Goal: Task Accomplishment & Management: Manage account settings

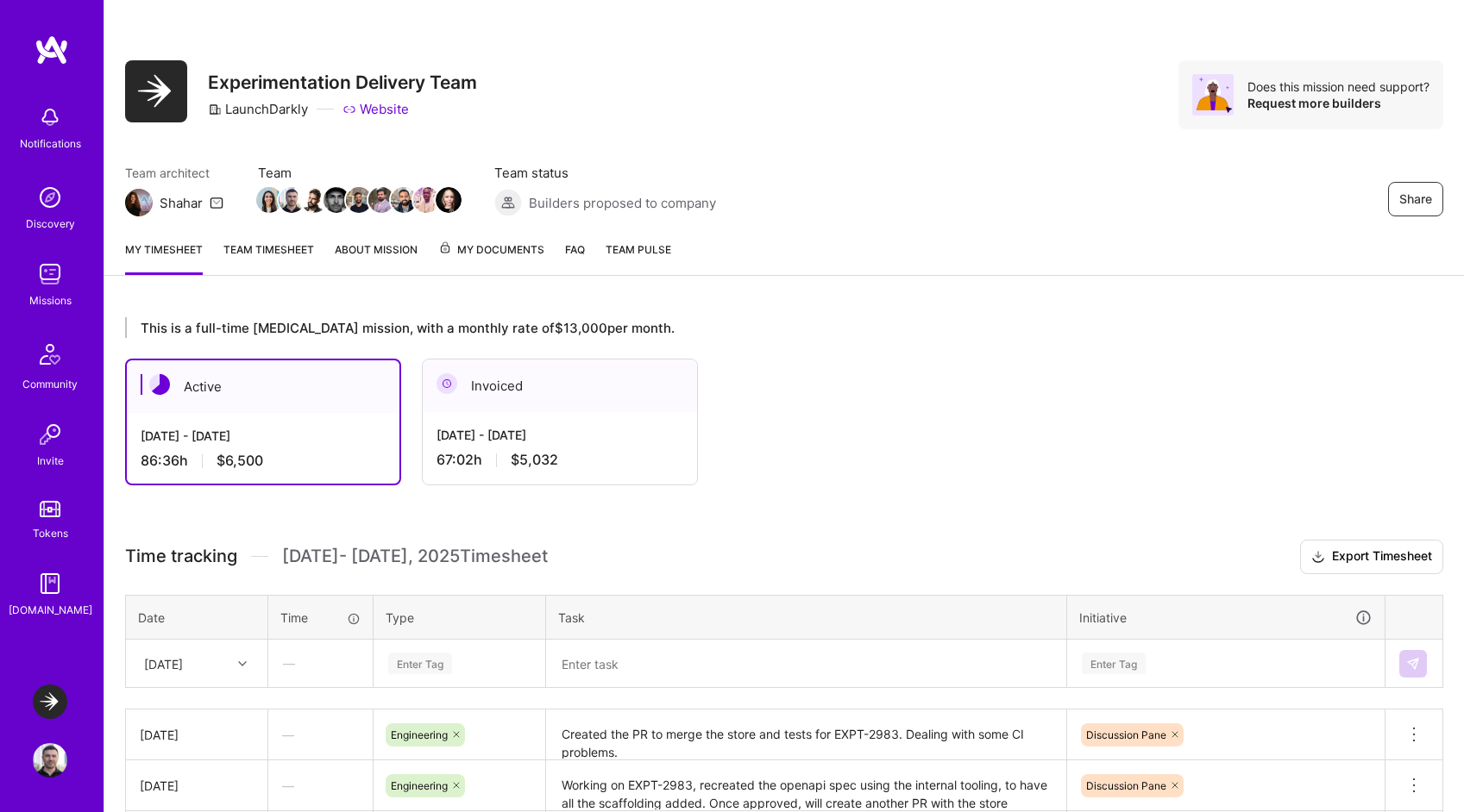
scroll to position [300, 0]
click at [613, 378] on div "Invoiced" at bounding box center [560, 386] width 275 height 52
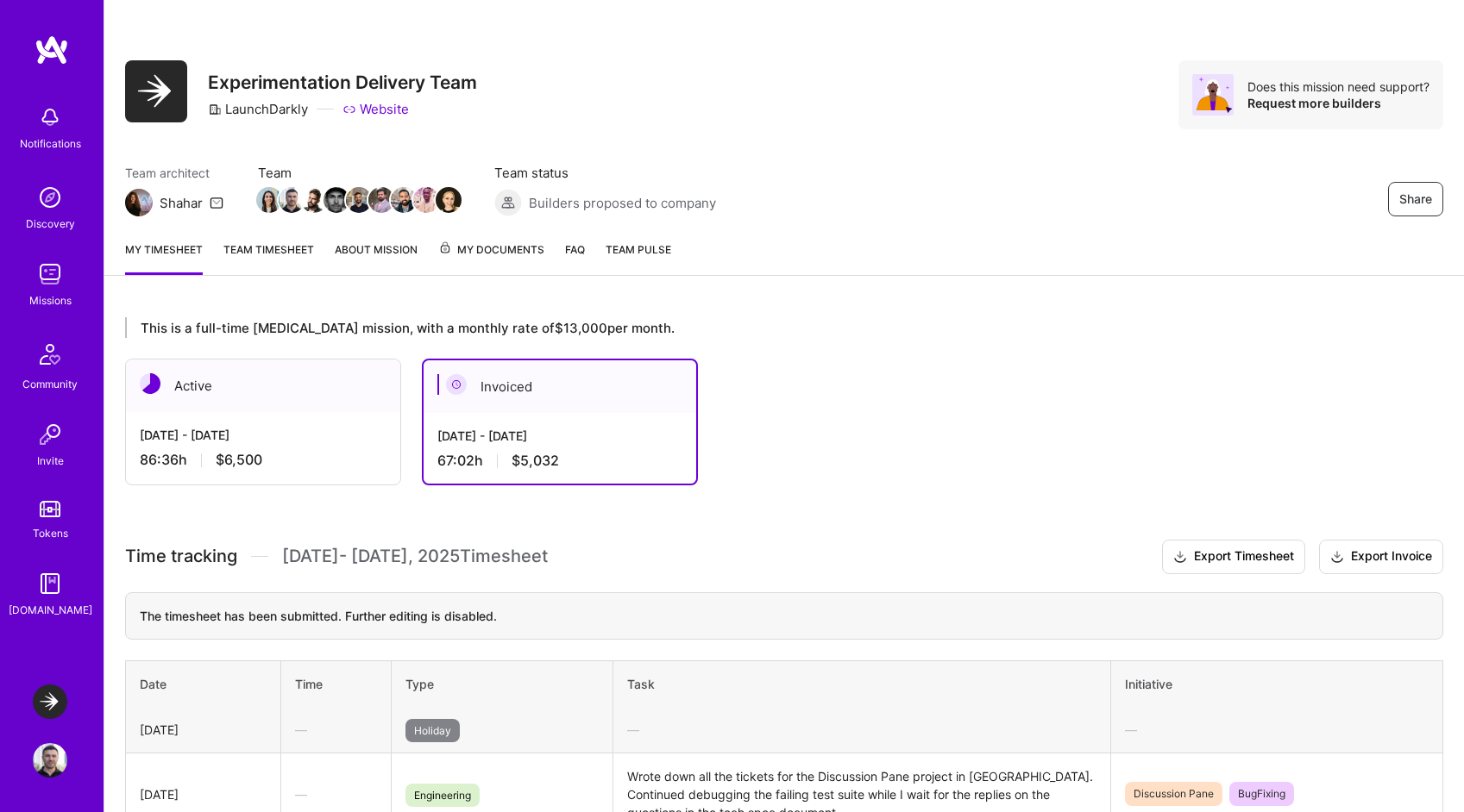
click at [48, 757] on img at bounding box center [49, 760] width 34 height 34
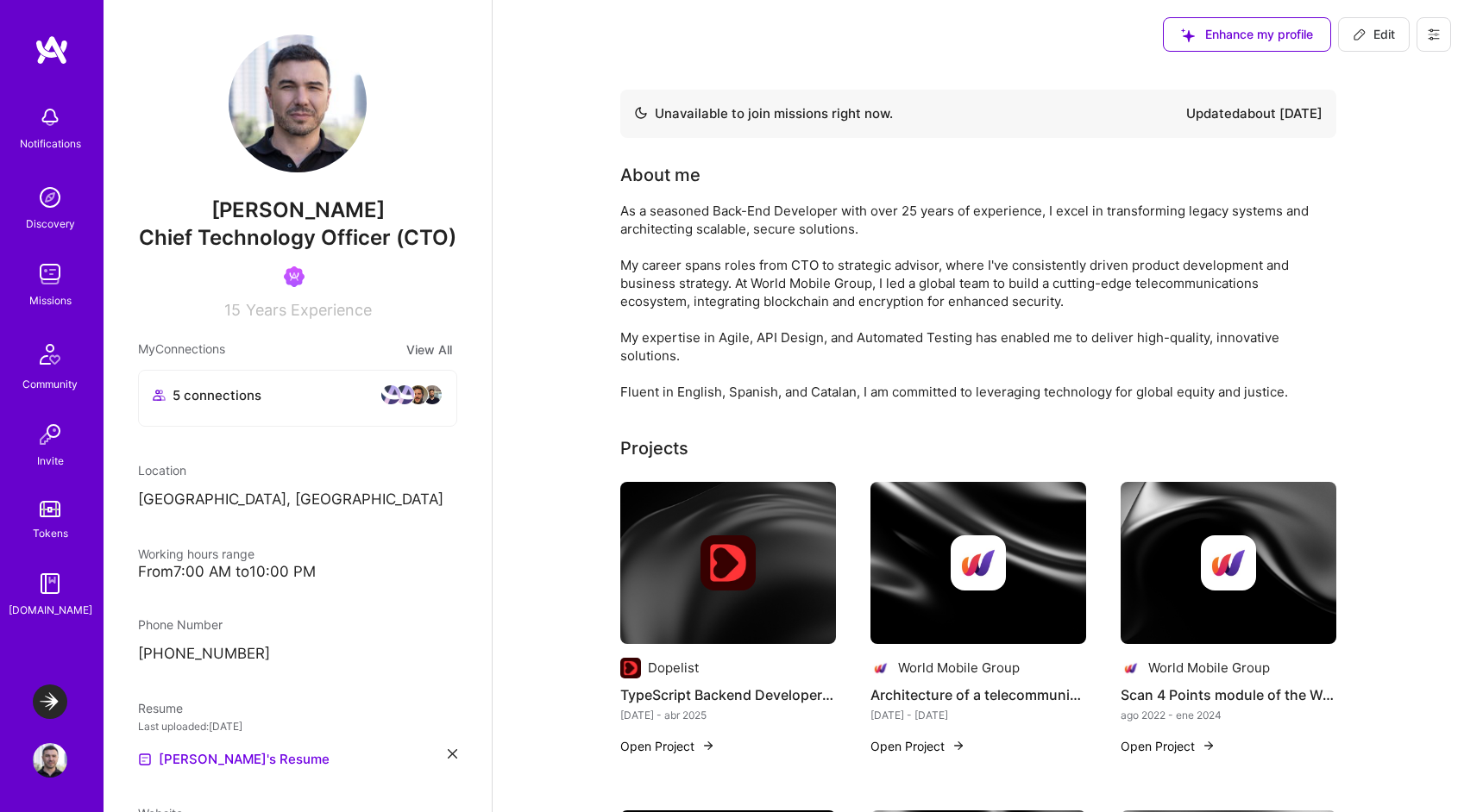
click at [1430, 33] on icon at bounding box center [1433, 34] width 14 height 14
click at [1378, 75] on button "Settings" at bounding box center [1386, 74] width 129 height 44
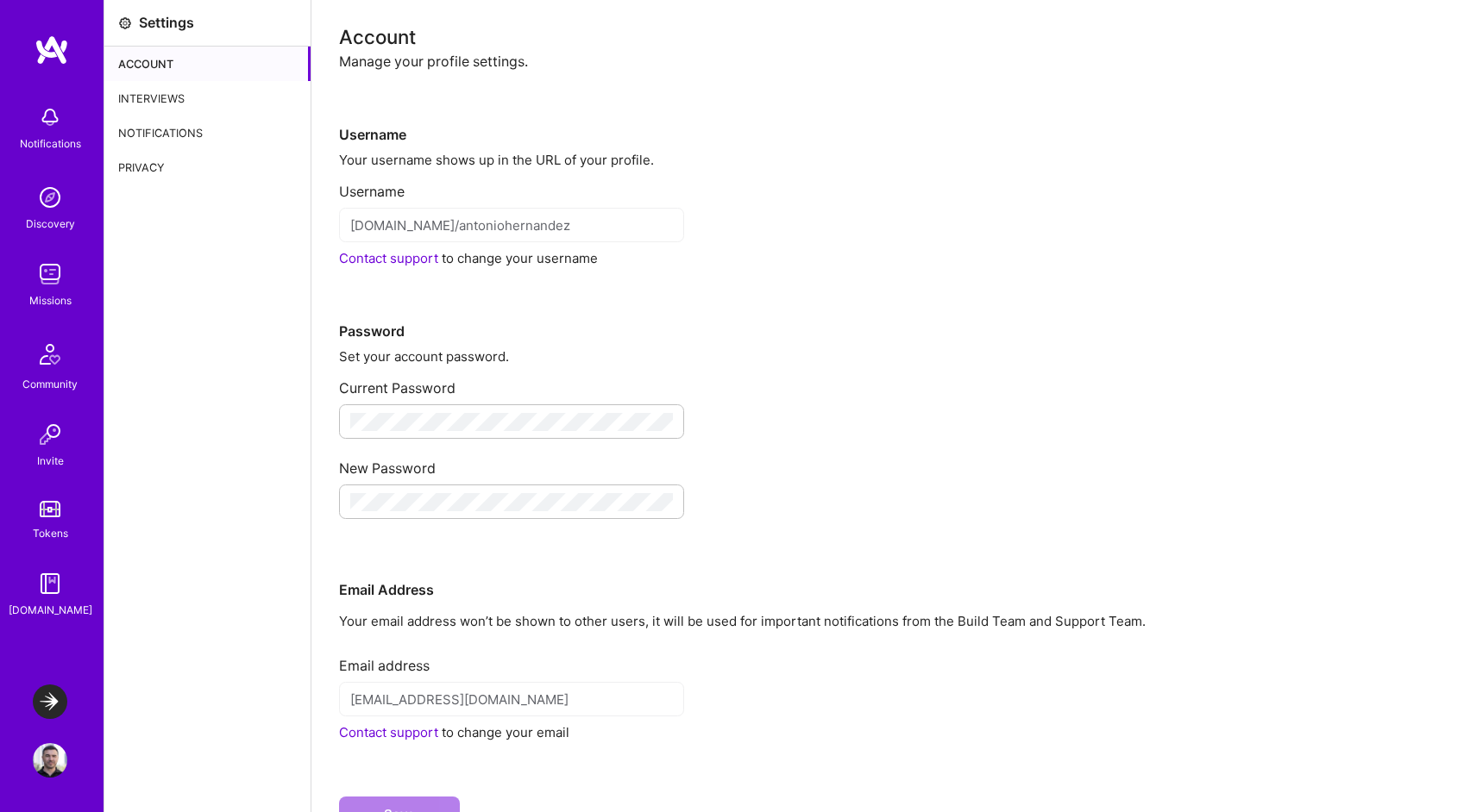
click at [1378, 75] on div "Username" at bounding box center [888, 107] width 1097 height 74
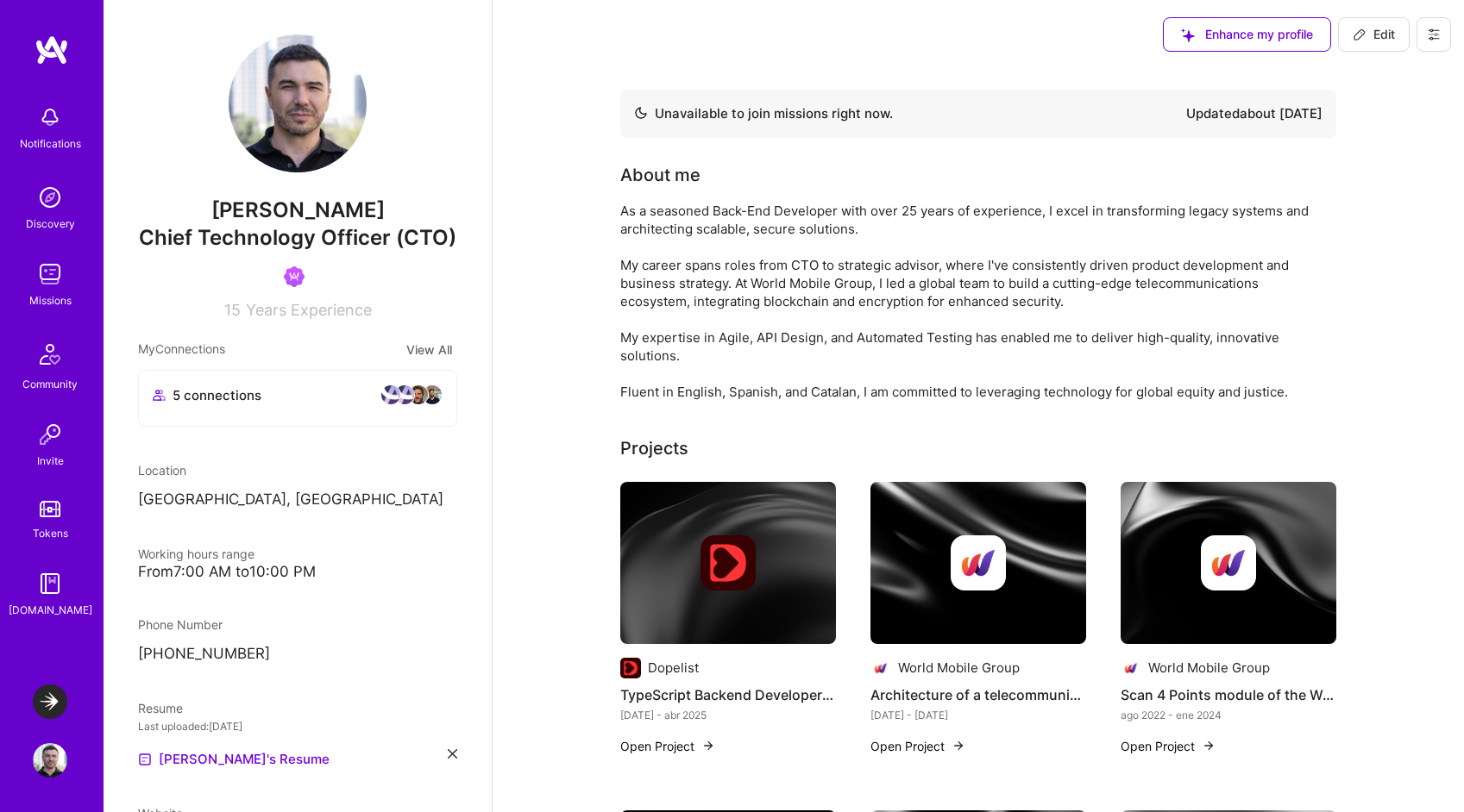
click at [1432, 41] on icon at bounding box center [1433, 34] width 14 height 14
click at [1368, 113] on button "Payment method" at bounding box center [1386, 117] width 129 height 44
click at [1442, 37] on button at bounding box center [1433, 34] width 34 height 34
click at [1376, 108] on button "Payment method" at bounding box center [1386, 117] width 129 height 44
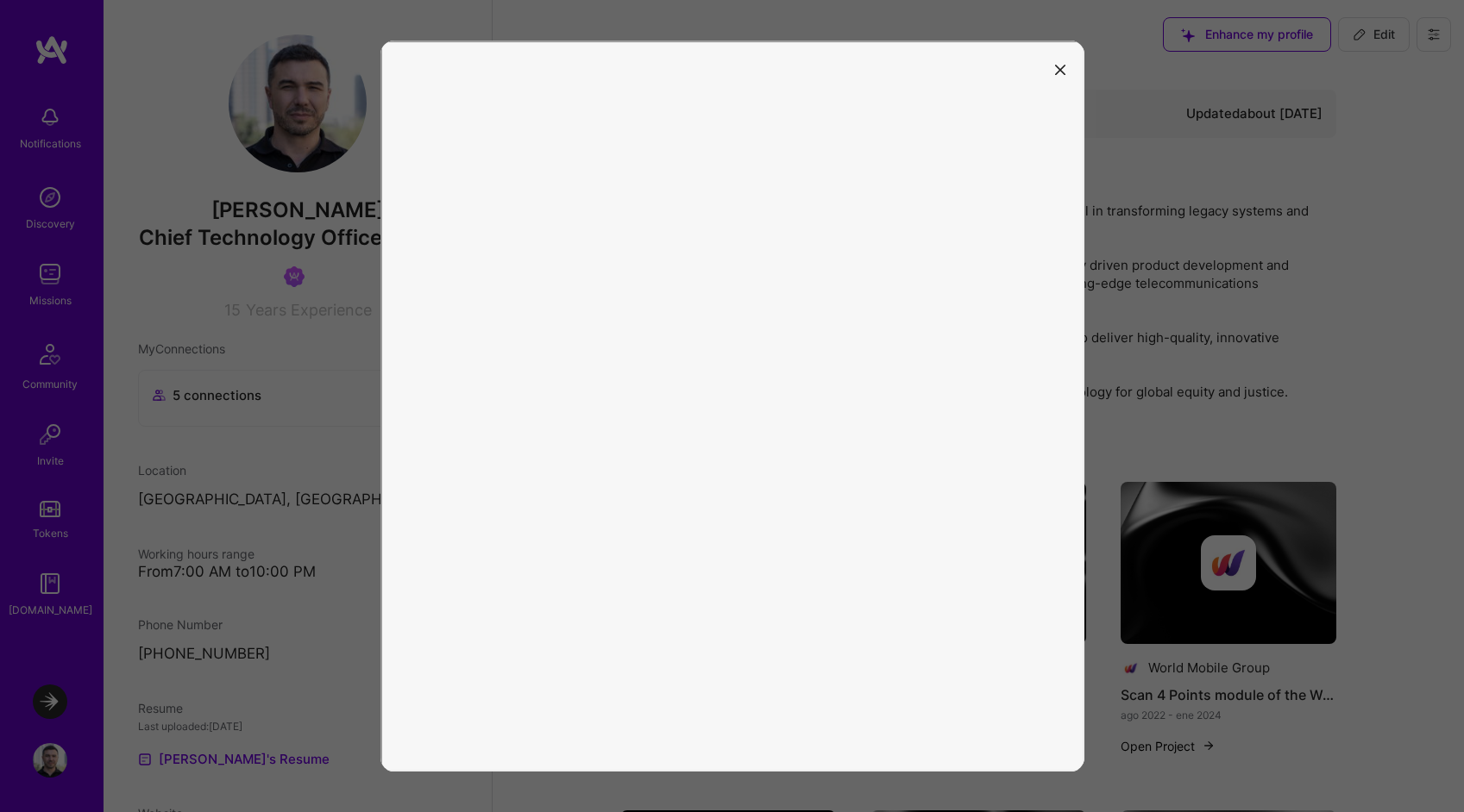
click at [1053, 69] on button "modal" at bounding box center [1060, 68] width 20 height 29
